Goal: Transaction & Acquisition: Purchase product/service

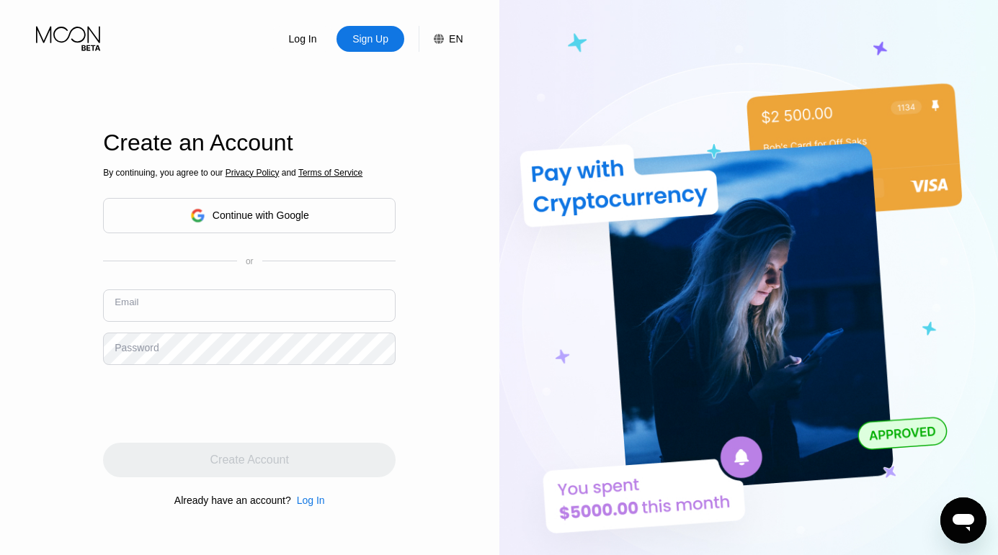
click at [245, 303] on input "text" at bounding box center [249, 306] width 292 height 32
paste input "[EMAIL_ADDRESS][DOMAIN_NAME]"
type input "[EMAIL_ADDRESS][DOMAIN_NAME]"
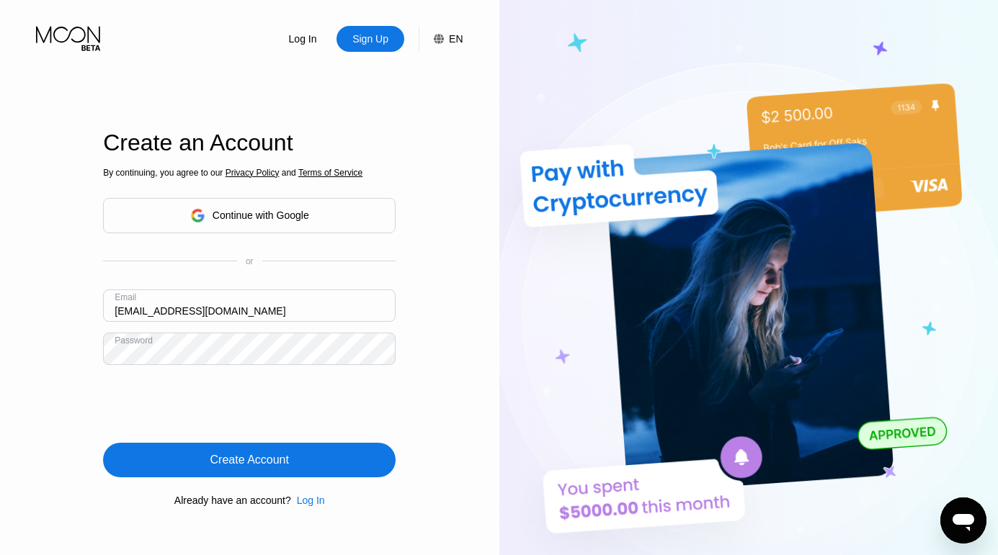
click at [254, 475] on div "Create Account" at bounding box center [249, 460] width 292 height 35
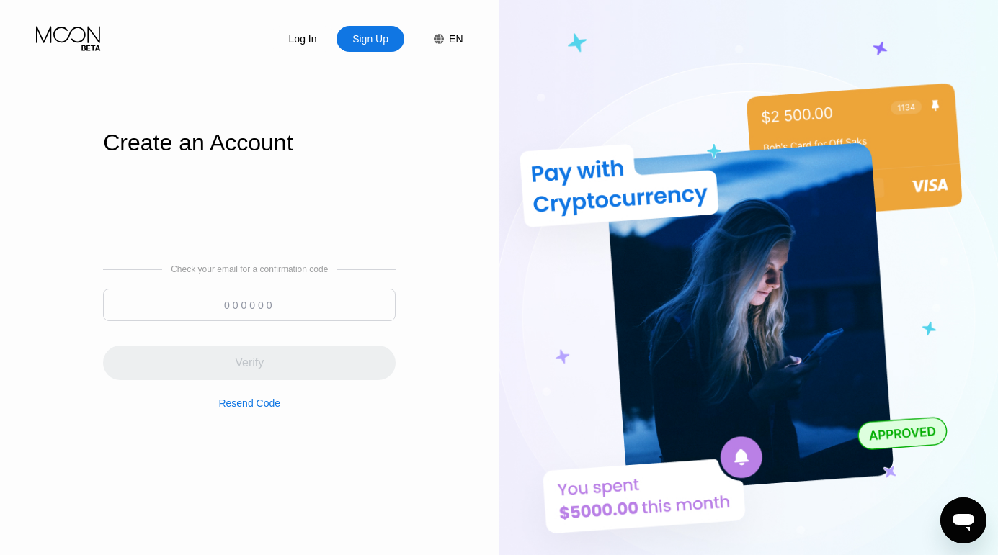
click at [313, 304] on input at bounding box center [249, 305] width 292 height 32
paste input "125932"
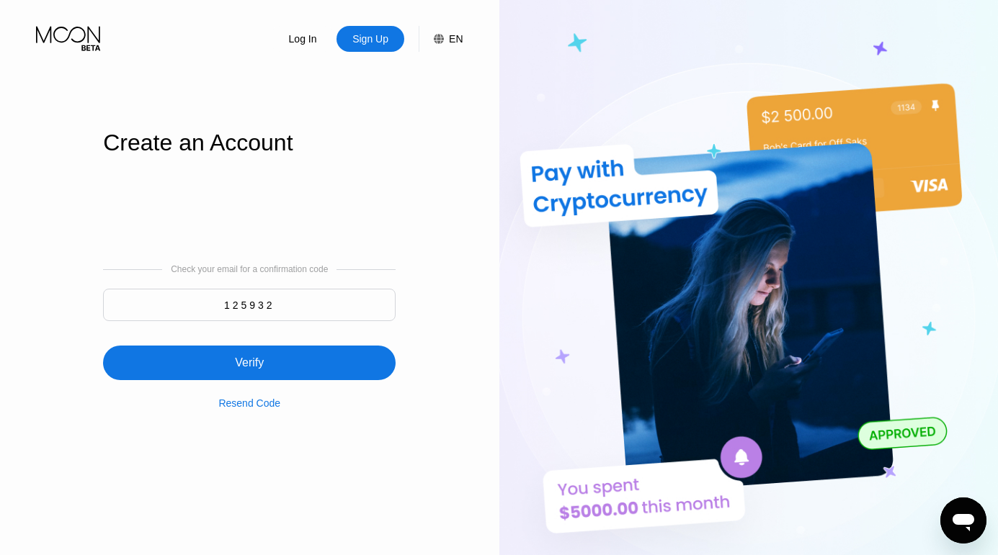
type input "125932"
click at [288, 371] on div "Verify" at bounding box center [249, 363] width 292 height 35
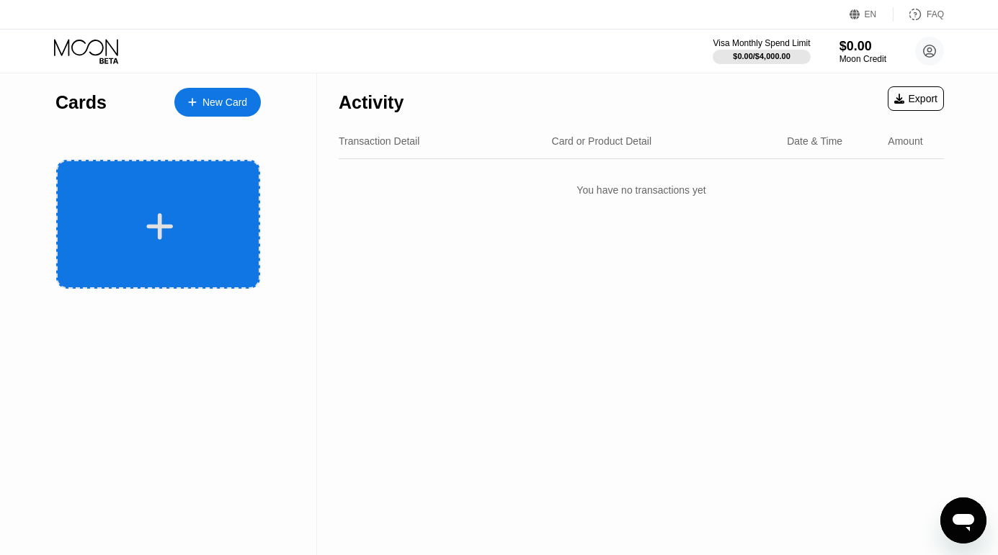
click at [153, 239] on icon at bounding box center [160, 226] width 28 height 32
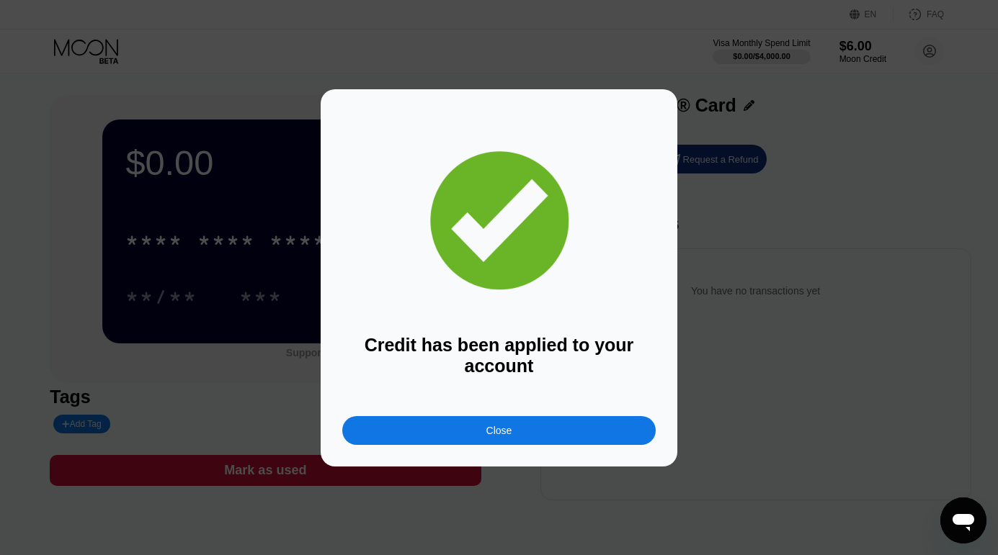
click at [458, 430] on div "Close" at bounding box center [498, 430] width 313 height 29
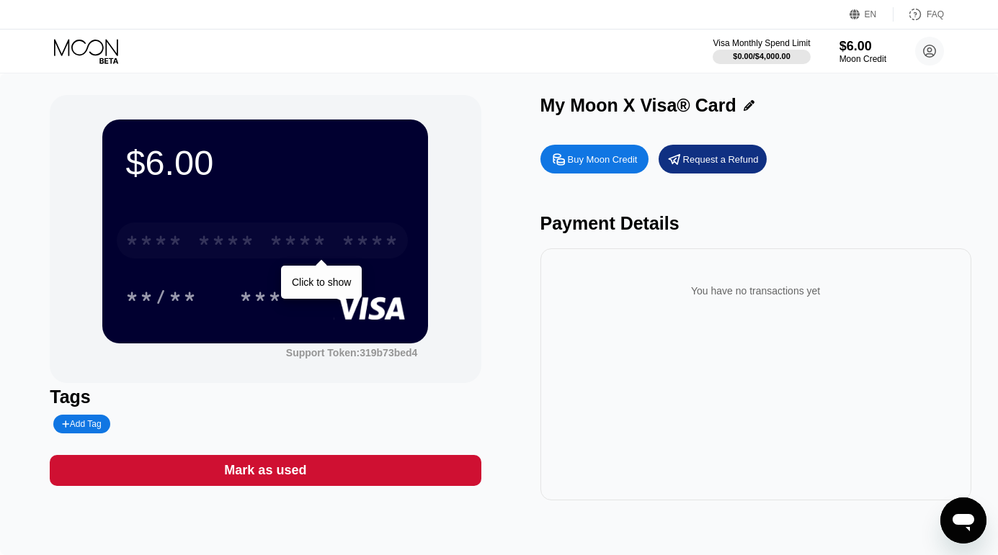
click at [256, 246] on div "* * * * * * * * * * * * ****" at bounding box center [262, 241] width 291 height 36
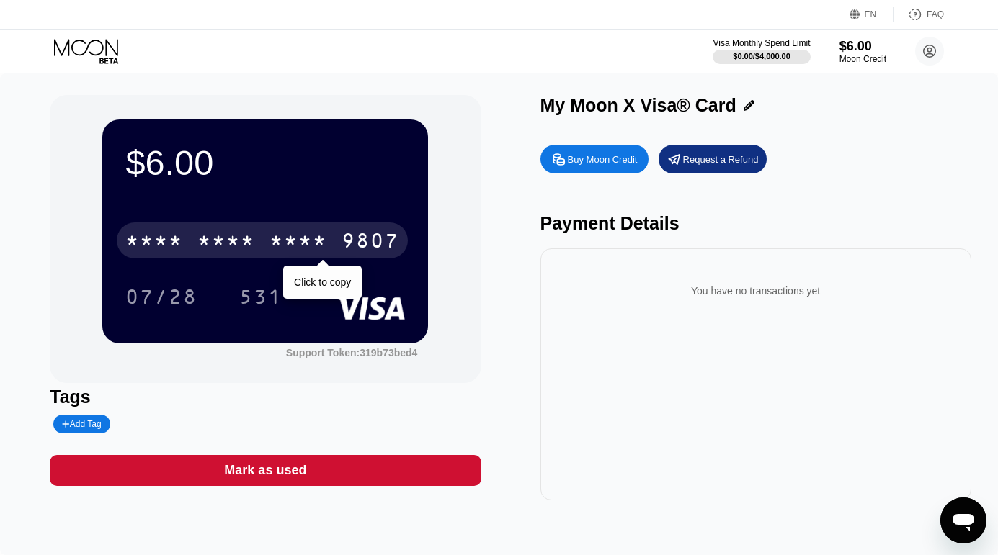
click at [288, 249] on div "* * * *" at bounding box center [298, 242] width 58 height 23
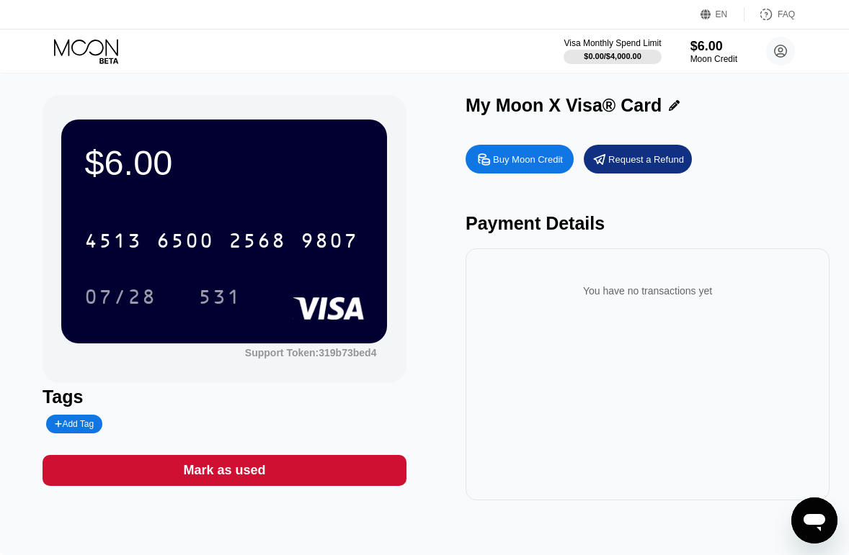
click at [76, 52] on icon at bounding box center [87, 51] width 67 height 25
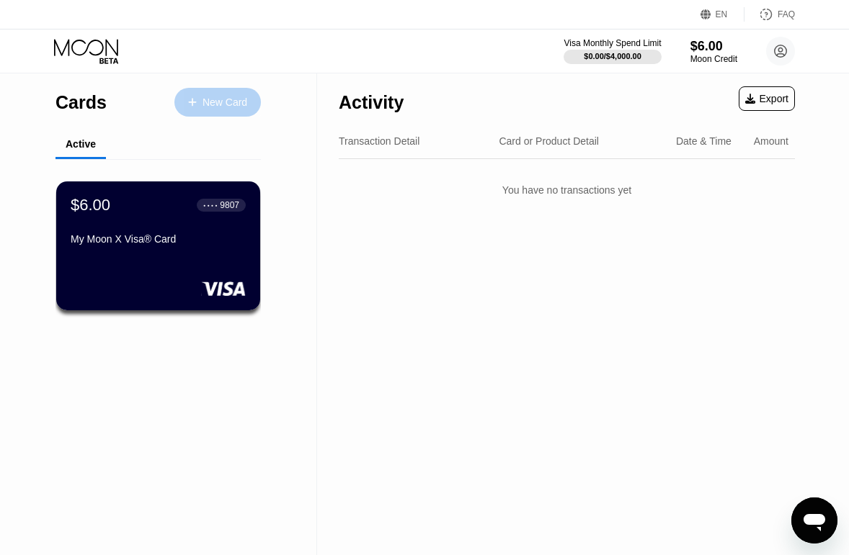
click at [207, 107] on div "New Card" at bounding box center [224, 103] width 45 height 12
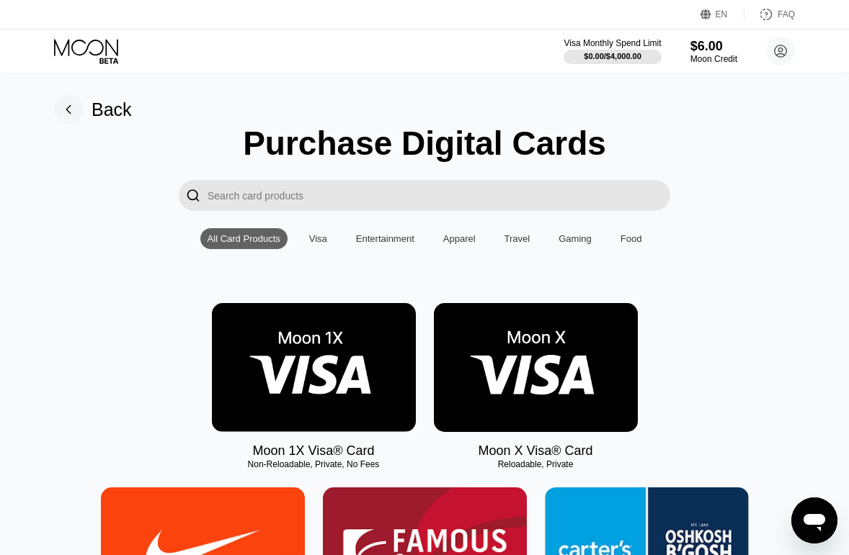
click at [519, 399] on img at bounding box center [536, 367] width 204 height 129
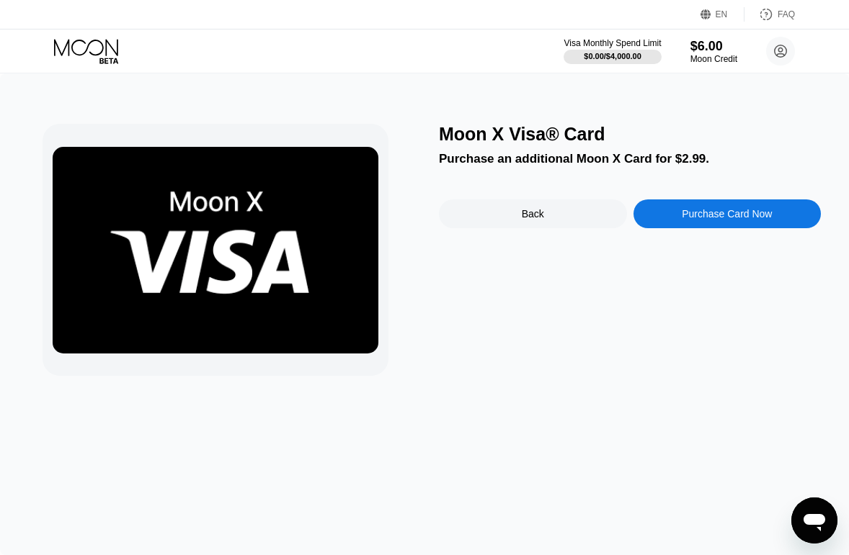
click at [687, 213] on div "Purchase Card Now" at bounding box center [726, 214] width 90 height 12
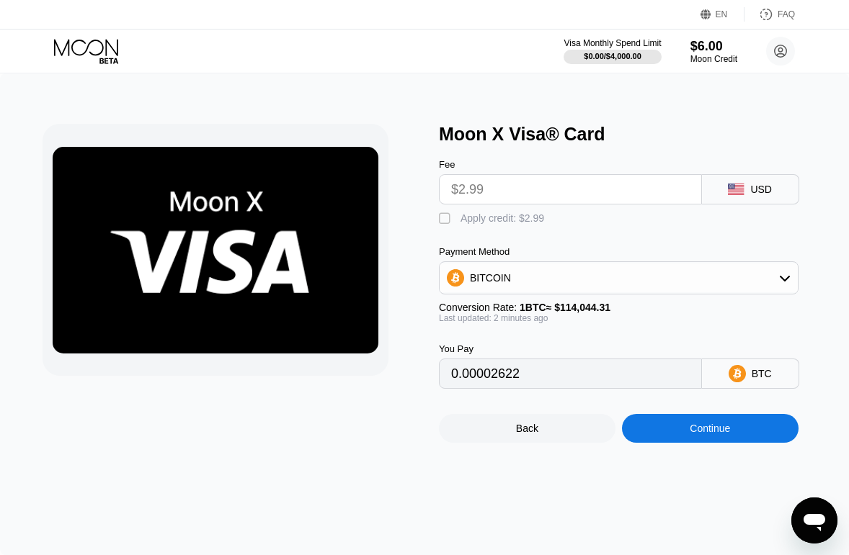
click at [448, 220] on div "" at bounding box center [446, 219] width 14 height 14
type input "0"
drag, startPoint x: 648, startPoint y: 454, endPoint x: 659, endPoint y: 437, distance: 20.4
click at [654, 446] on div "Moon X Visa® Card Fee $2.99 USD  Apply credit: $2.99 Payment Method BITCOIN Co…" at bounding box center [424, 314] width 849 height 482
click at [659, 437] on div "Continue" at bounding box center [710, 428] width 176 height 29
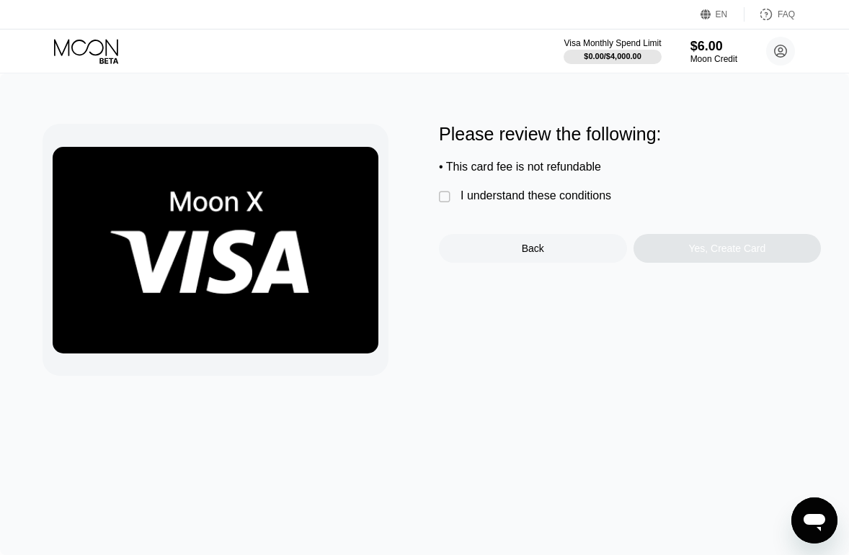
click at [473, 202] on div "I understand these conditions" at bounding box center [535, 195] width 151 height 13
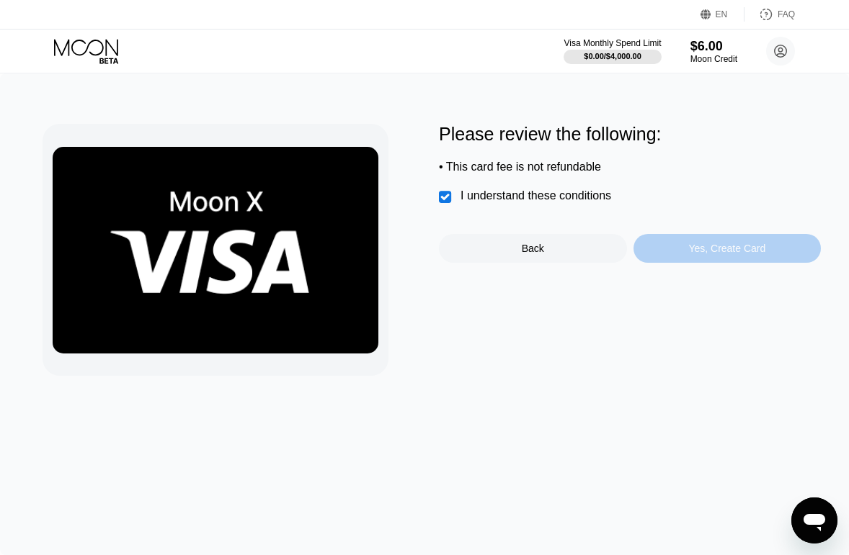
click at [712, 252] on div "Yes, Create Card" at bounding box center [726, 249] width 77 height 12
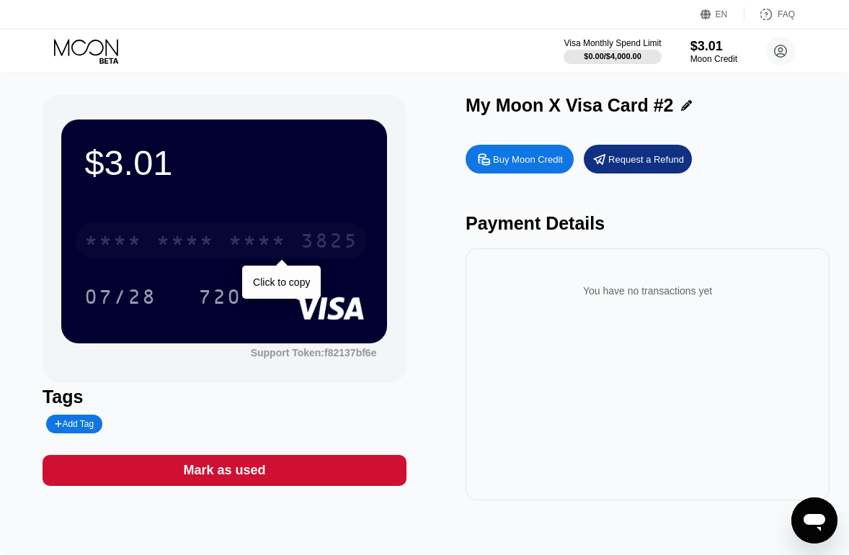
click at [200, 253] on div "* * * *" at bounding box center [185, 242] width 58 height 23
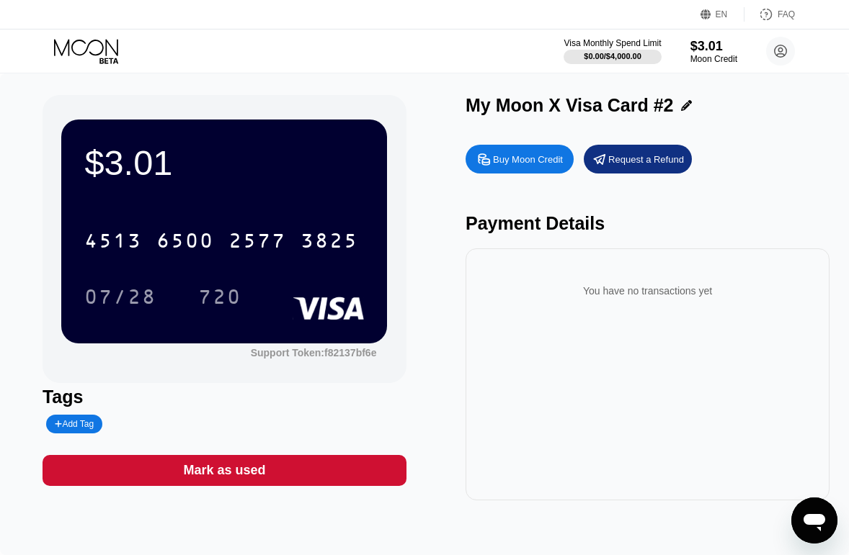
click at [411, 403] on div "$3.01 4513 6500 2577 3825 07/28 720 Support Token: f82137bf6e Tags Add Tag Mark…" at bounding box center [425, 298] width 764 height 406
click at [74, 48] on icon at bounding box center [87, 51] width 67 height 25
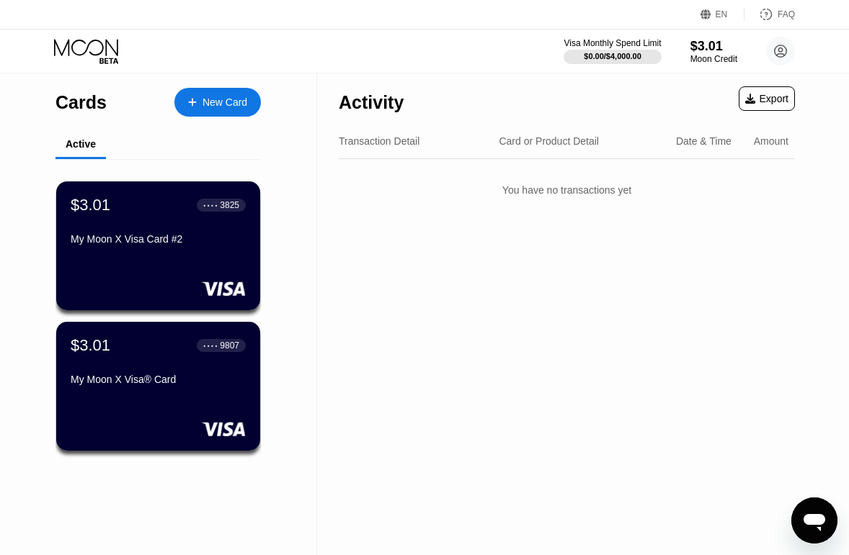
click at [207, 98] on div "New Card" at bounding box center [224, 103] width 45 height 12
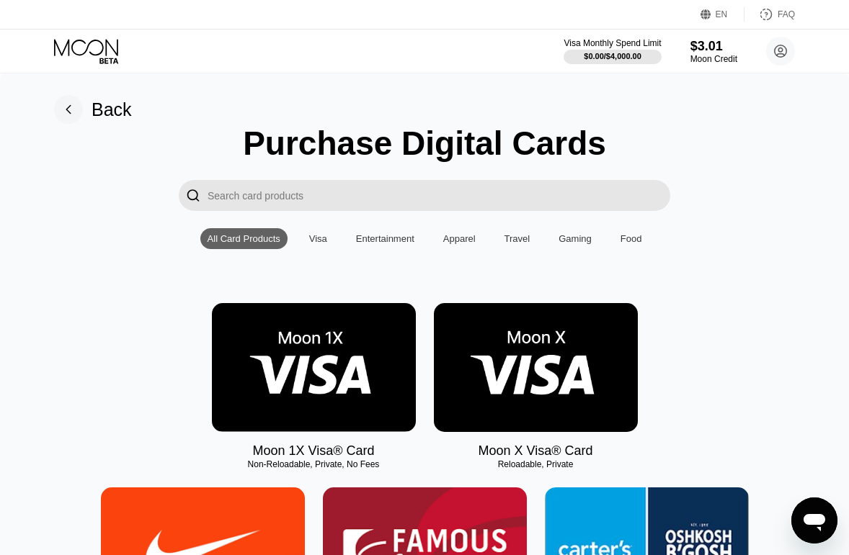
click at [490, 417] on img at bounding box center [536, 367] width 204 height 129
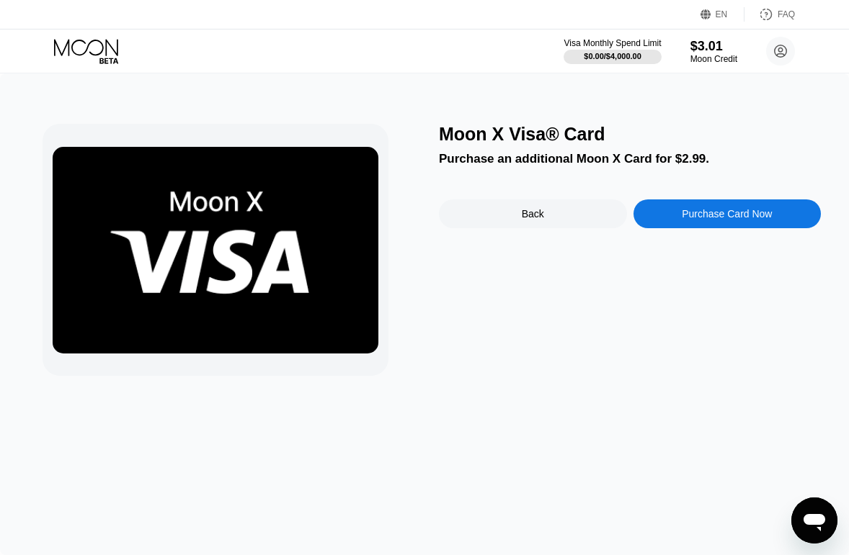
click at [689, 203] on div "Moon X Visa® Card Purchase an additional Moon X Card for $2.99. Back Purchase C…" at bounding box center [630, 250] width 382 height 252
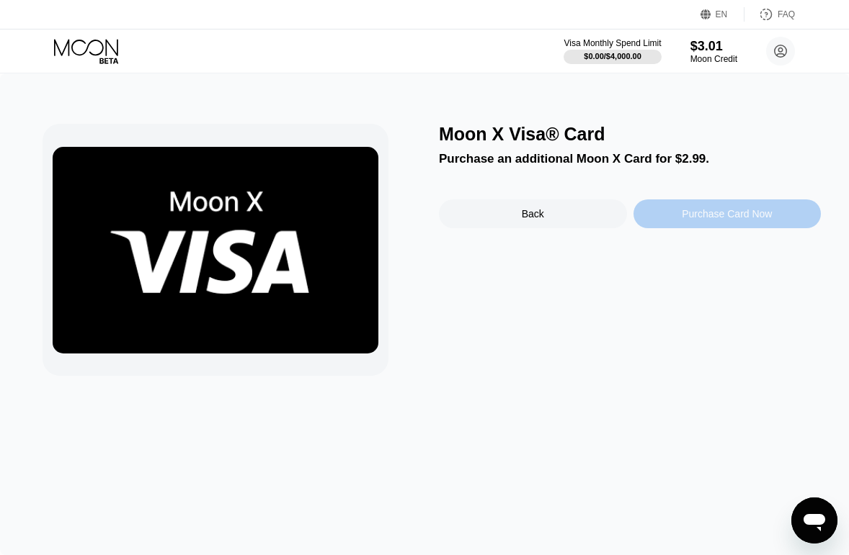
click at [687, 207] on div "Purchase Card Now" at bounding box center [727, 214] width 188 height 29
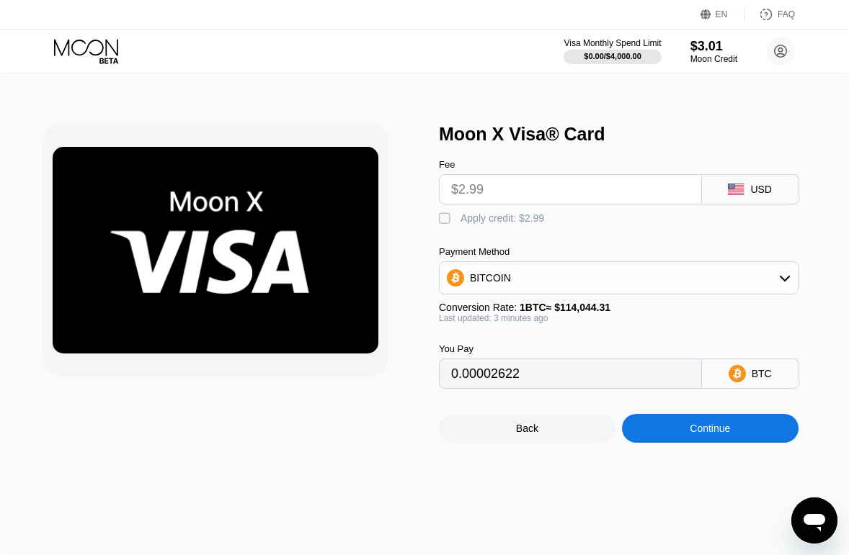
click at [444, 224] on div "" at bounding box center [446, 219] width 14 height 14
type input "0"
click at [635, 434] on div "Continue" at bounding box center [710, 428] width 176 height 29
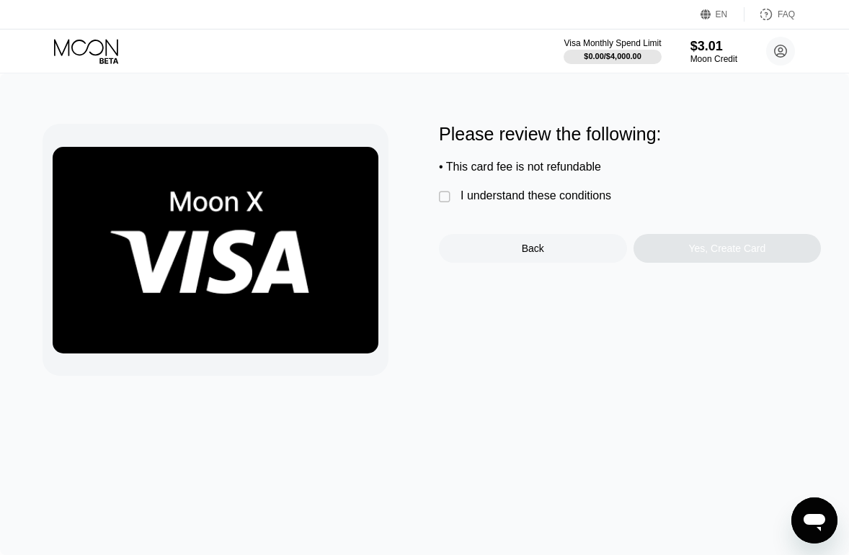
drag, startPoint x: 446, startPoint y: 206, endPoint x: 537, endPoint y: 227, distance: 93.8
click at [446, 205] on div "" at bounding box center [446, 197] width 14 height 14
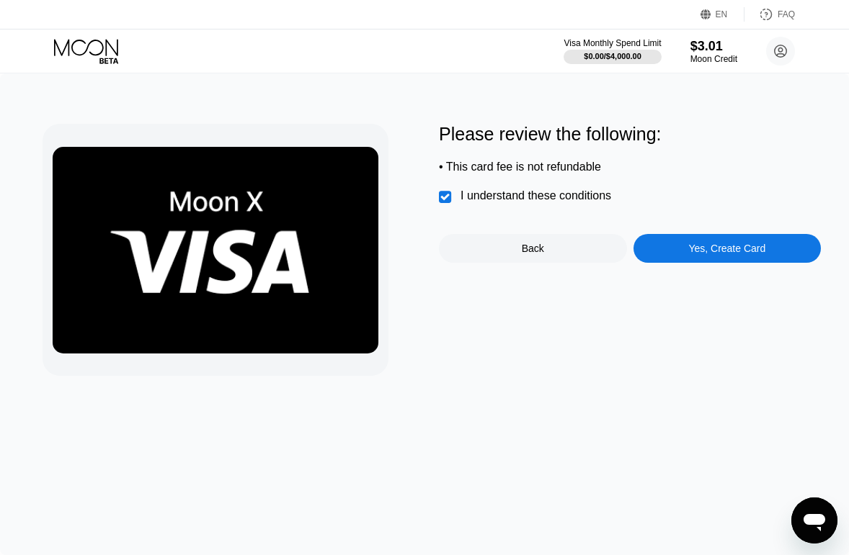
drag, startPoint x: 597, startPoint y: 239, endPoint x: 609, endPoint y: 243, distance: 12.3
click at [599, 241] on div "Please review the following: • This card fee is not refundable  I understand t…" at bounding box center [630, 193] width 382 height 139
click at [659, 245] on div "Yes, Create Card" at bounding box center [727, 248] width 188 height 29
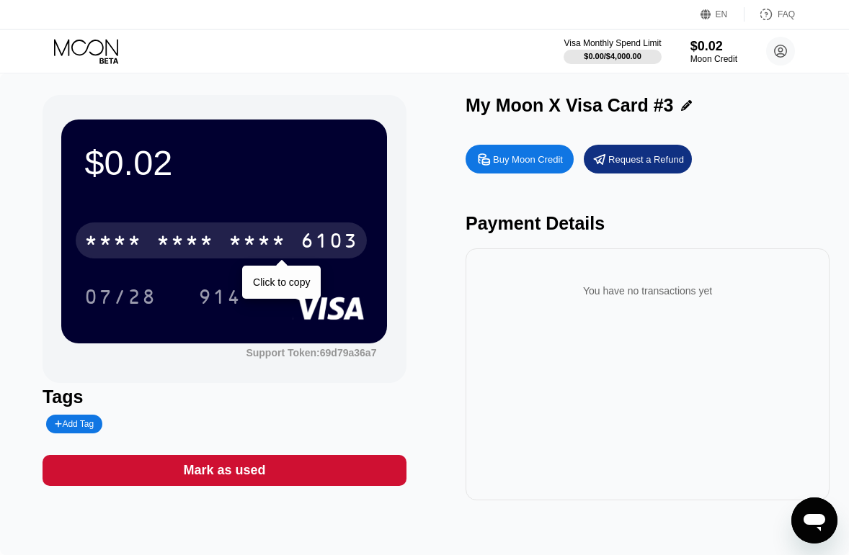
click at [151, 243] on div "* * * * * * * * * * * * 6103" at bounding box center [221, 241] width 291 height 36
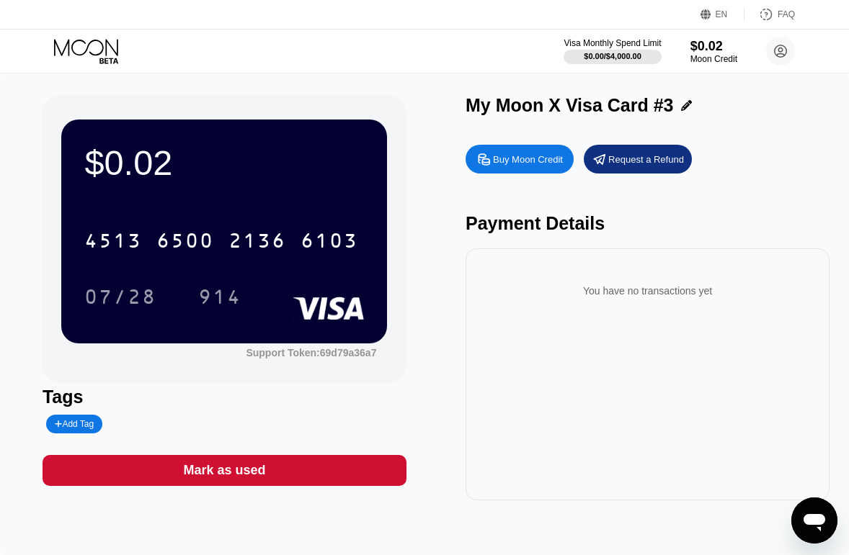
click at [294, 14] on div "EN Language English Save FAQ" at bounding box center [424, 15] width 849 height 30
